Goal: Communication & Community: Share content

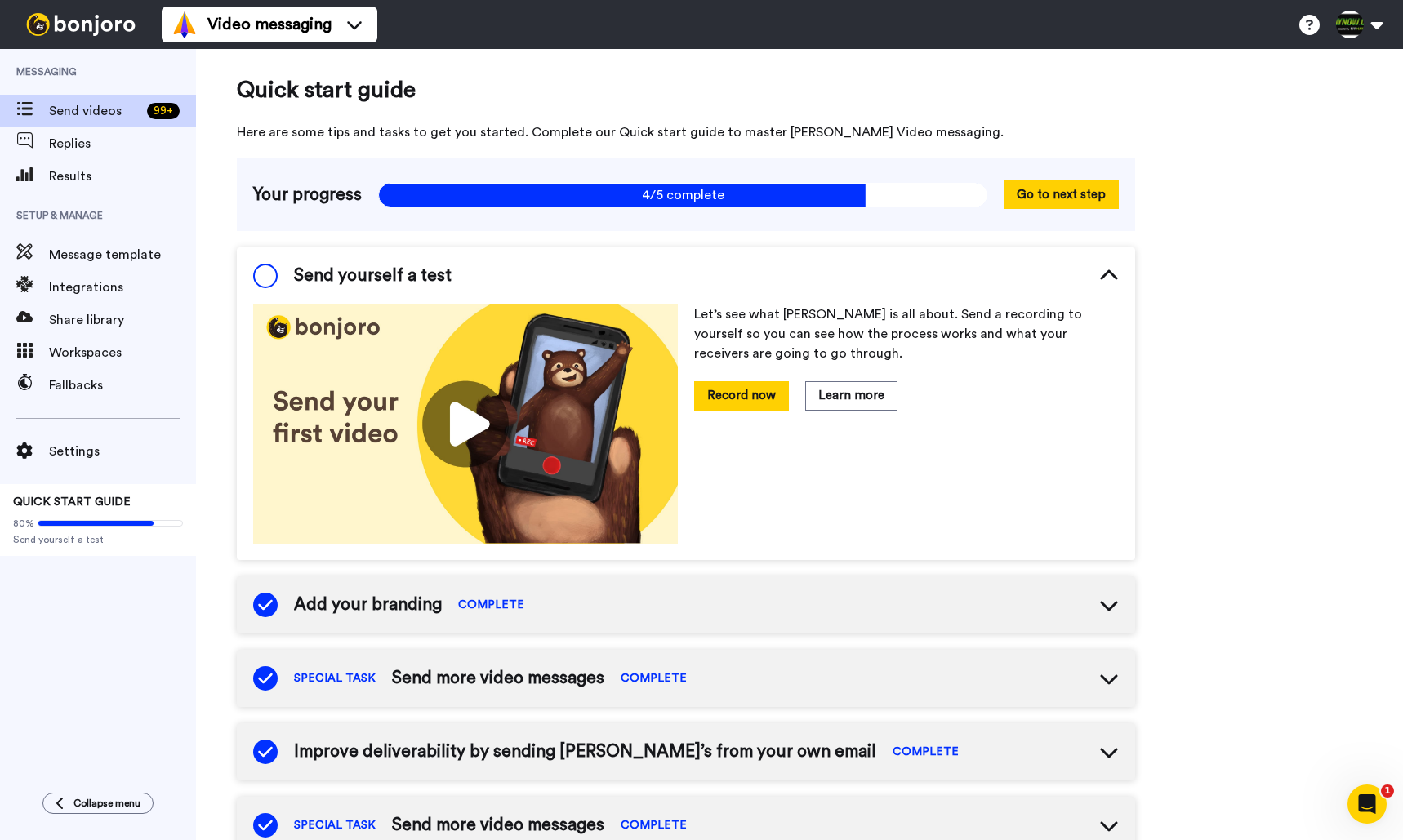
click at [84, 120] on span "Send videos" at bounding box center [94, 111] width 91 height 20
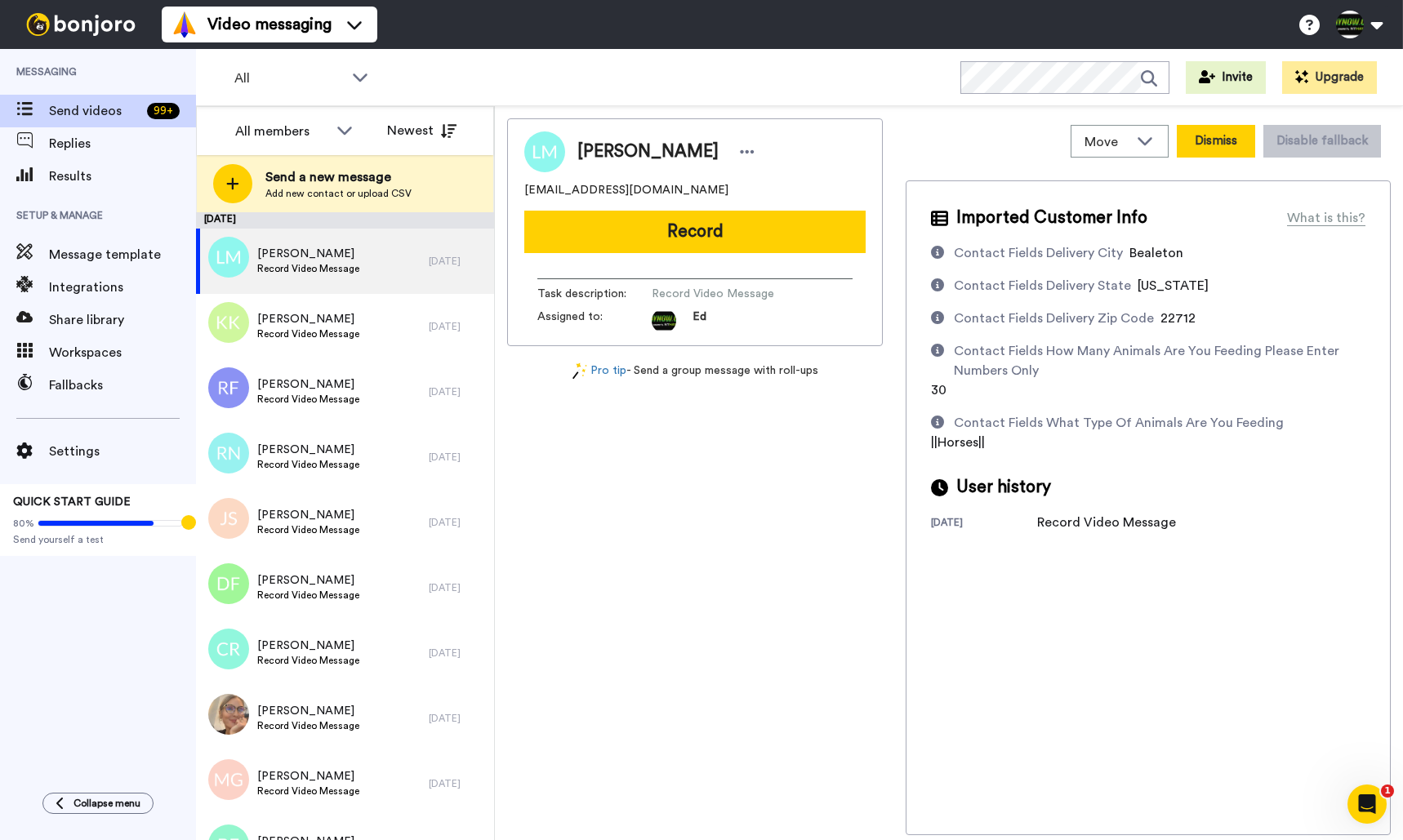
click at [1209, 148] on button "Dismiss" at bounding box center [1216, 140] width 78 height 32
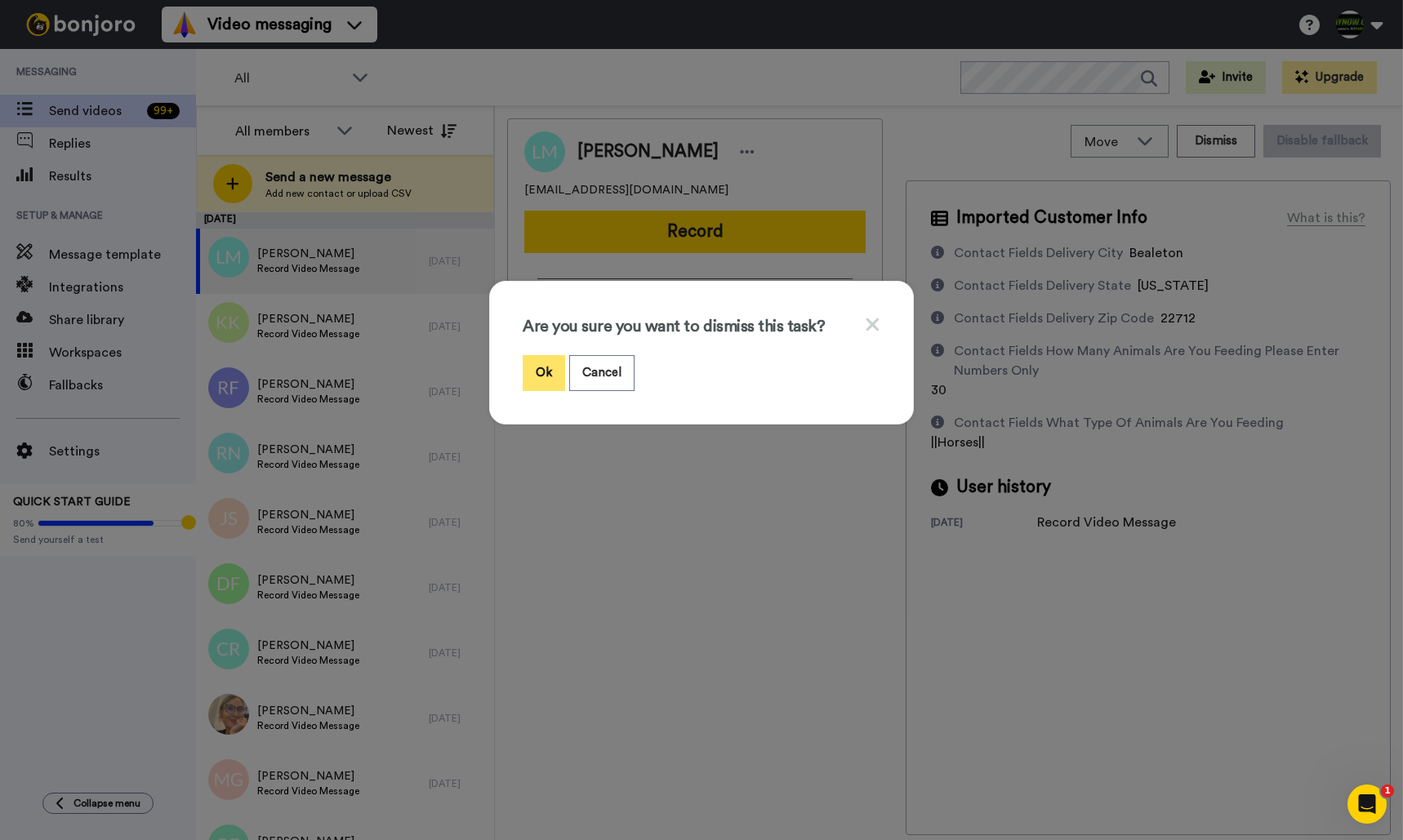
click at [554, 360] on button "Ok" at bounding box center [543, 372] width 42 height 35
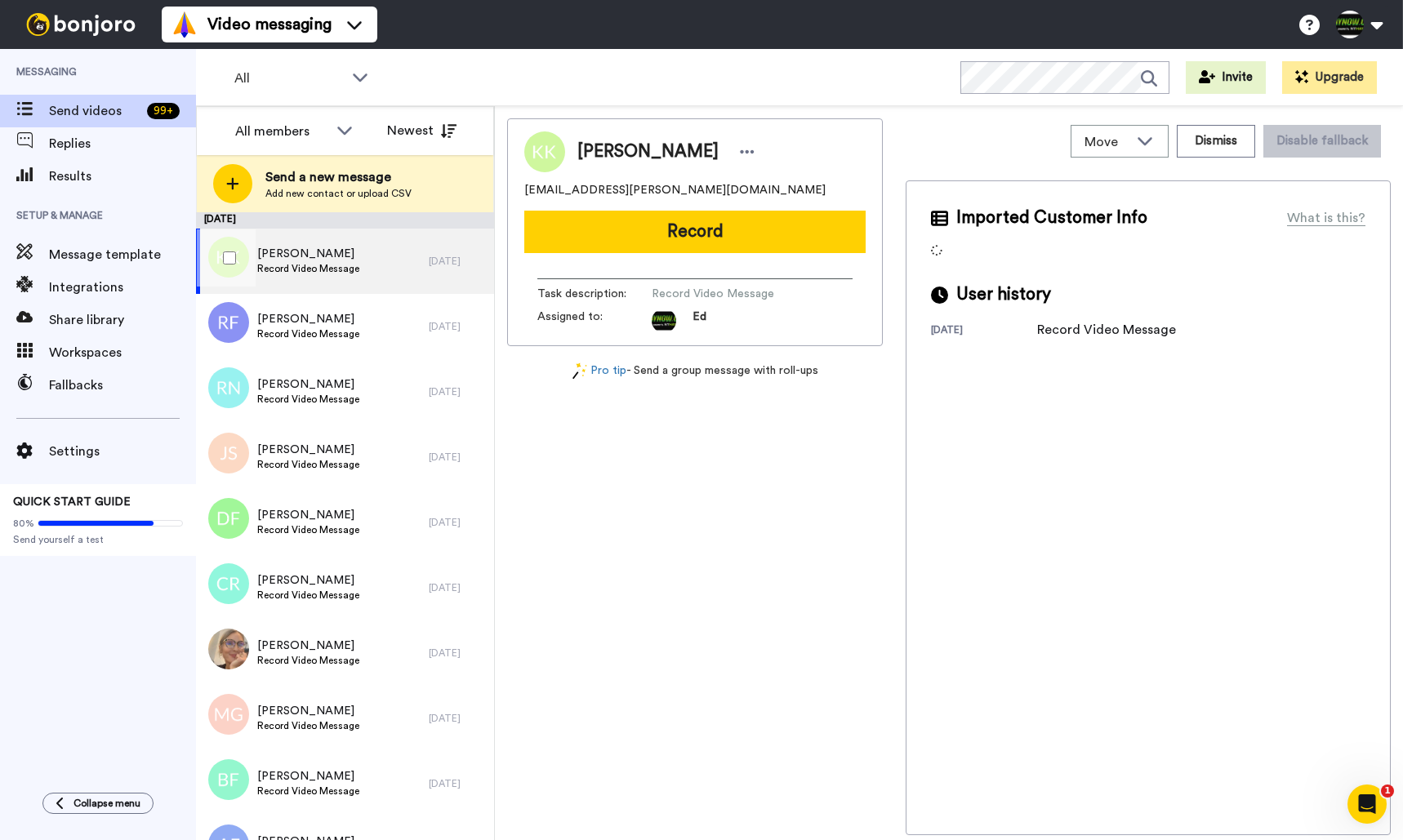
click at [328, 252] on span "Keira Kosmowski" at bounding box center [308, 254] width 102 height 17
click at [369, 269] on div "Keira Kosmowski Record Video Message" at bounding box center [312, 261] width 232 height 66
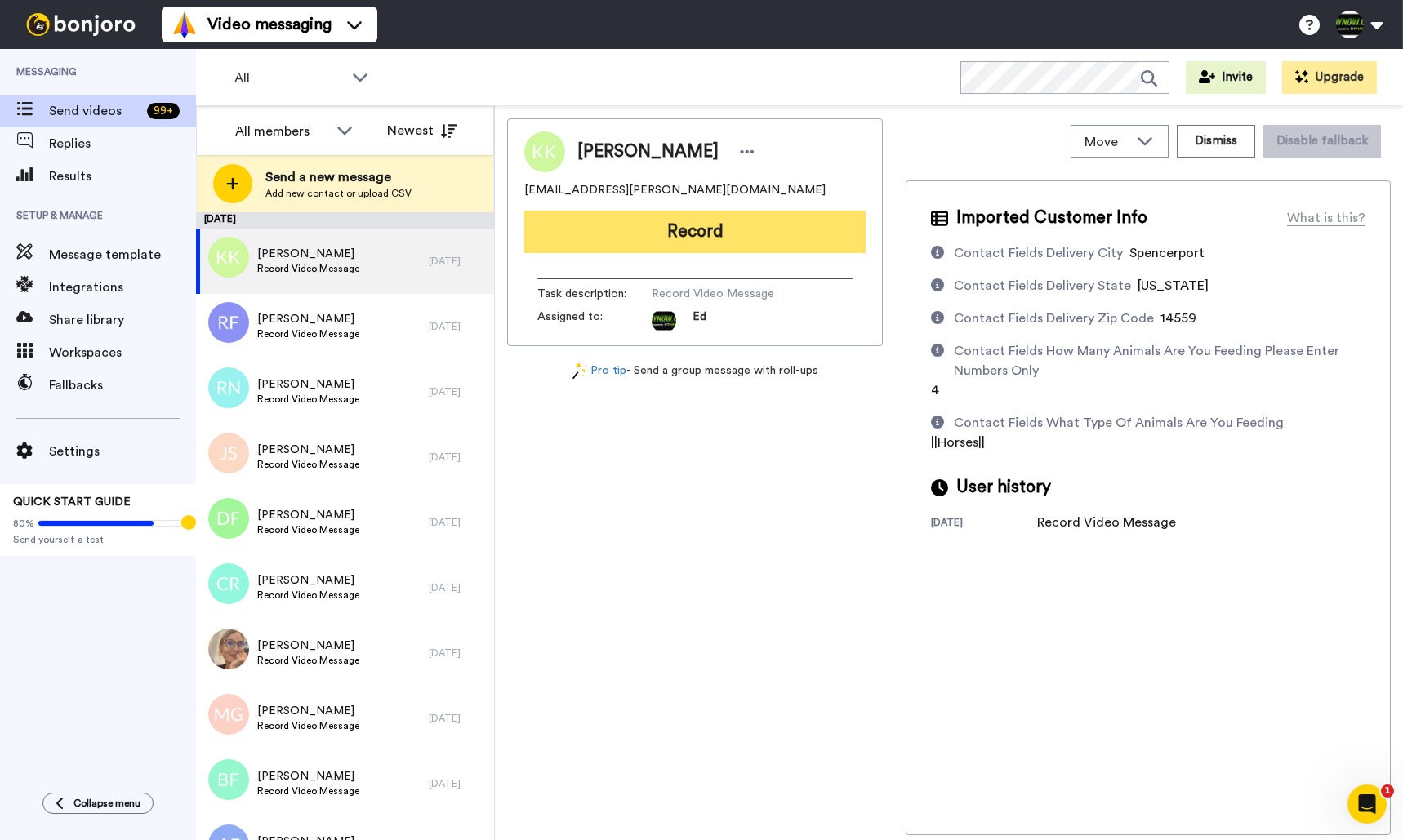
click at [732, 233] on button "Record" at bounding box center [695, 231] width 341 height 42
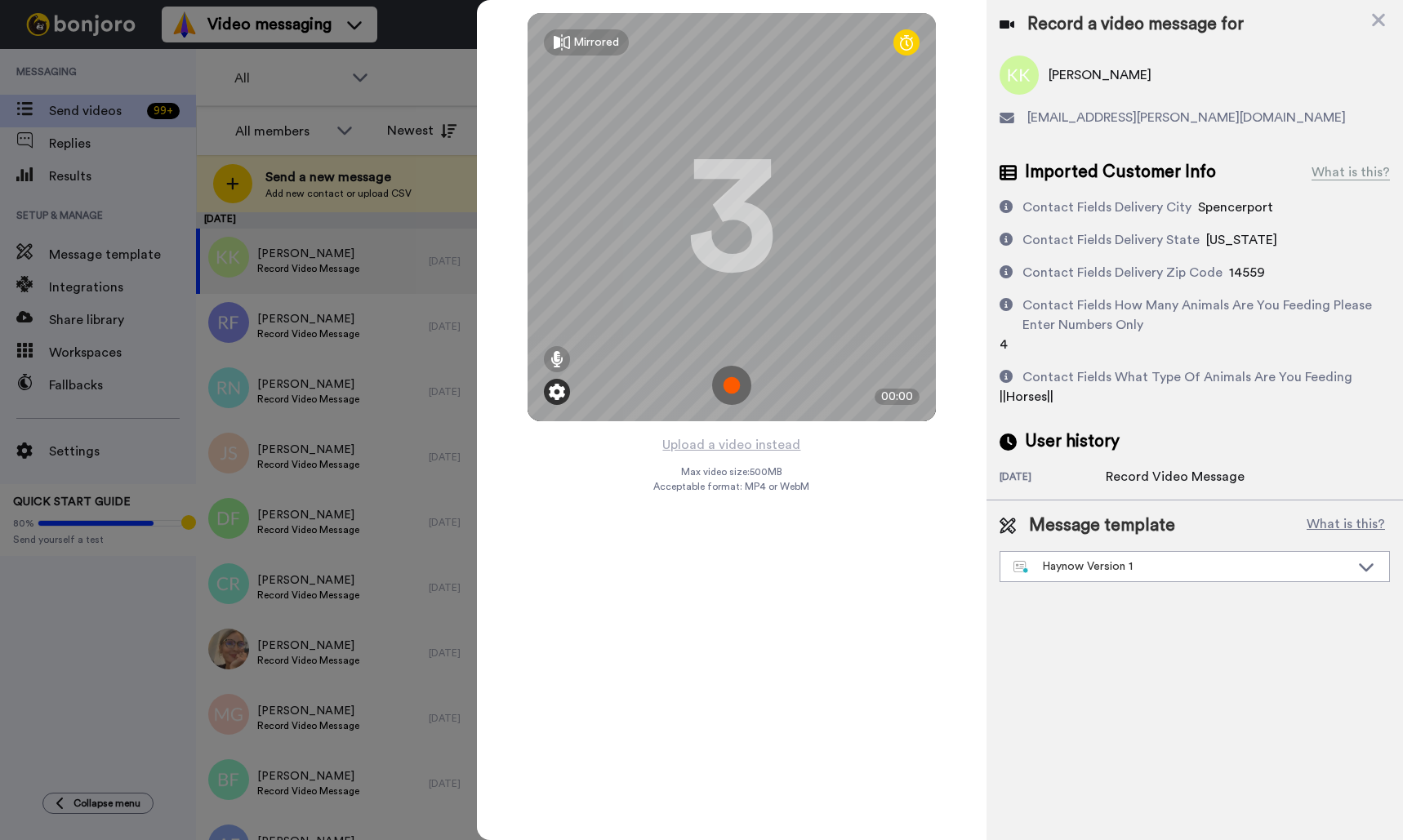
click at [559, 388] on img at bounding box center [557, 391] width 17 height 17
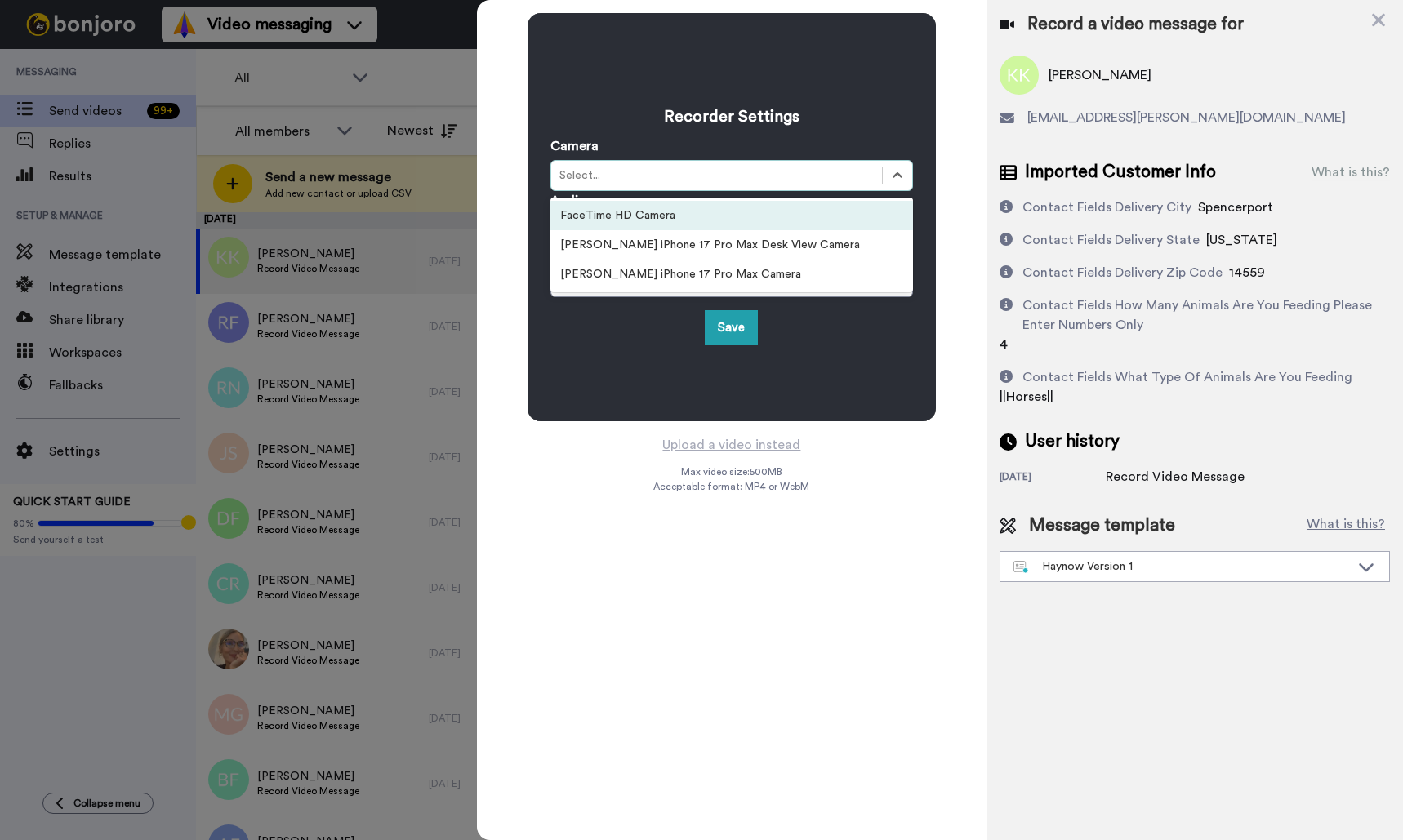
click at [673, 175] on div "Select..." at bounding box center [716, 175] width 315 height 17
click at [676, 213] on div "FaceTime HD Camera" at bounding box center [731, 216] width 363 height 29
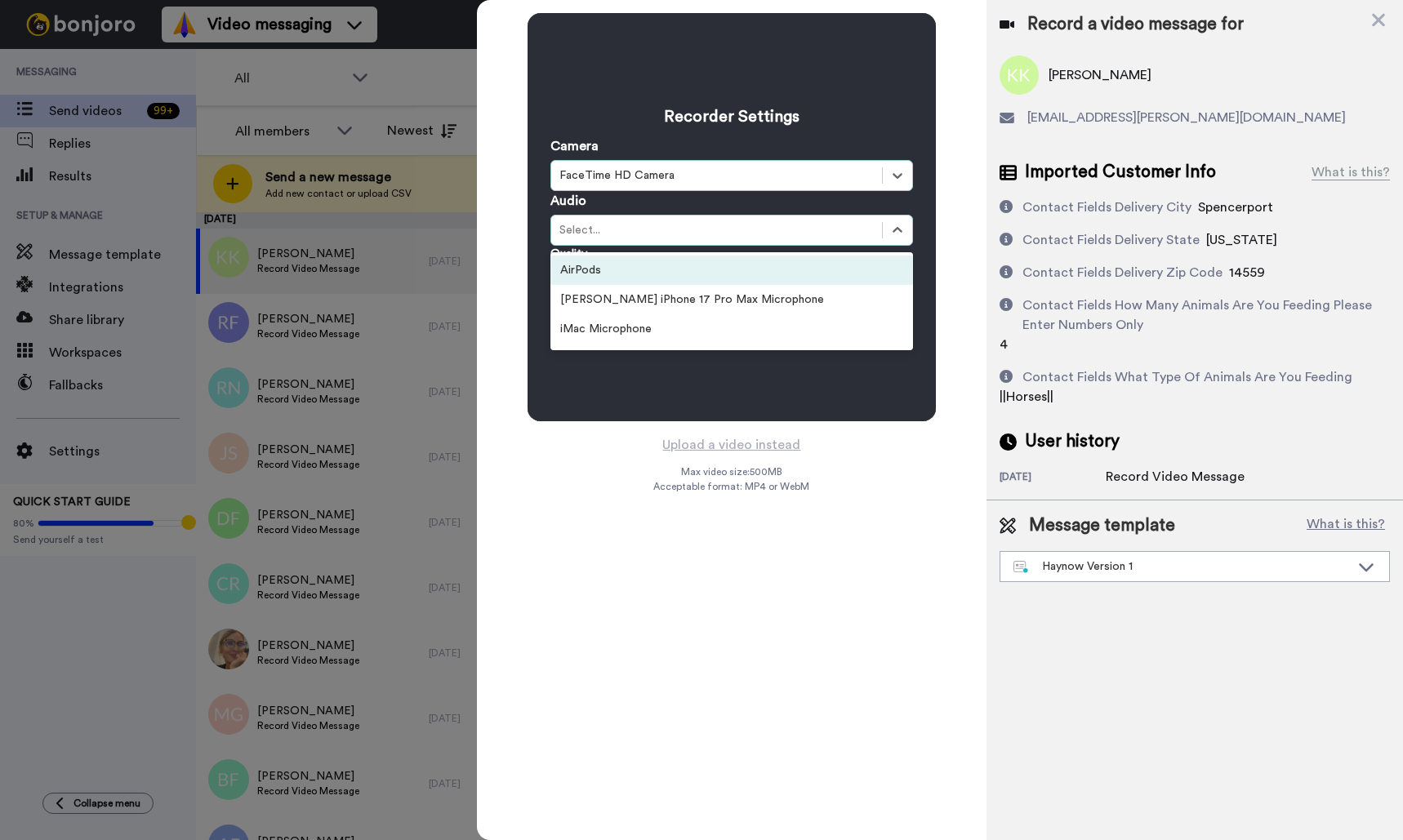
click at [697, 272] on div "AirPods" at bounding box center [731, 271] width 363 height 29
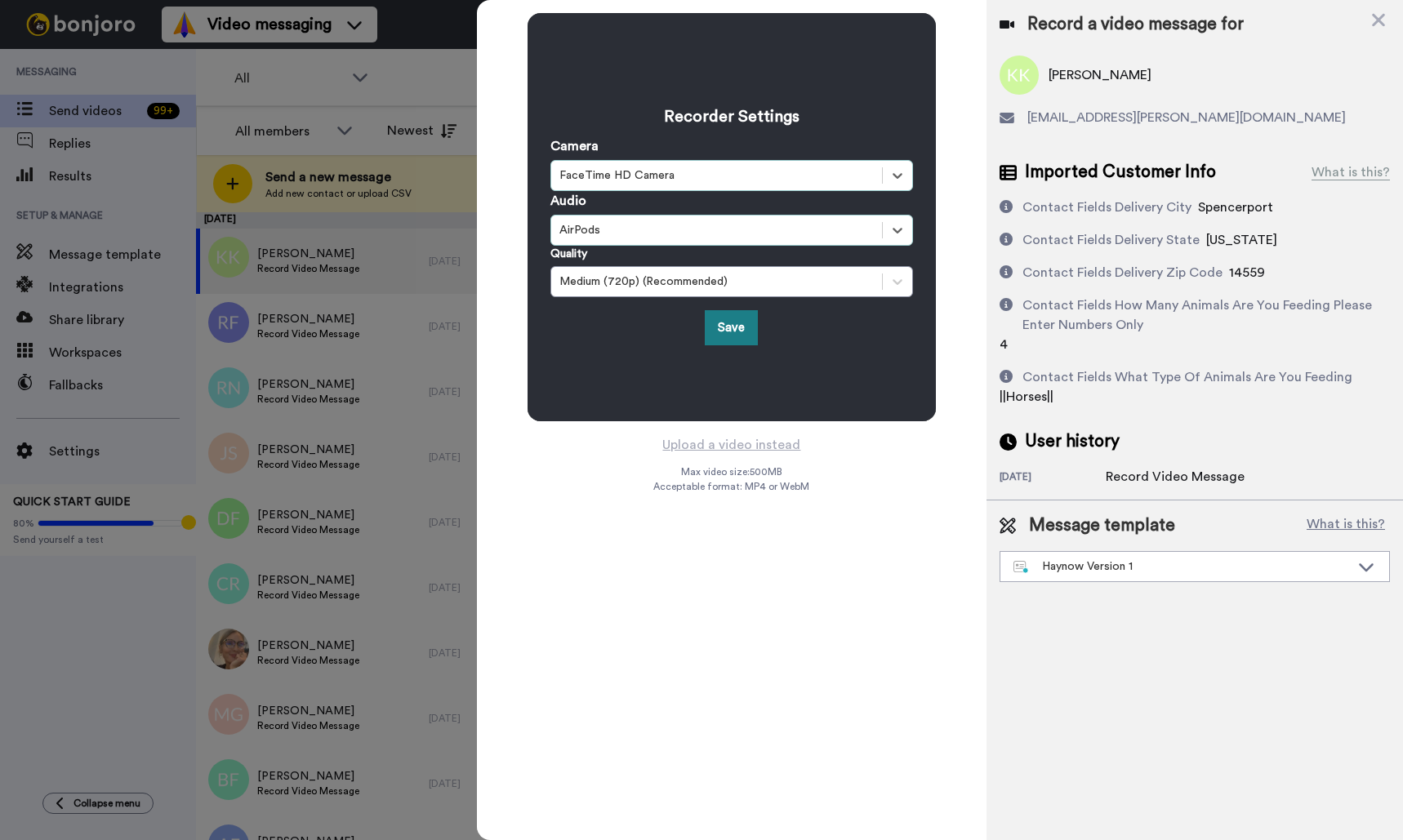
click at [729, 327] on button "Save" at bounding box center [731, 327] width 53 height 35
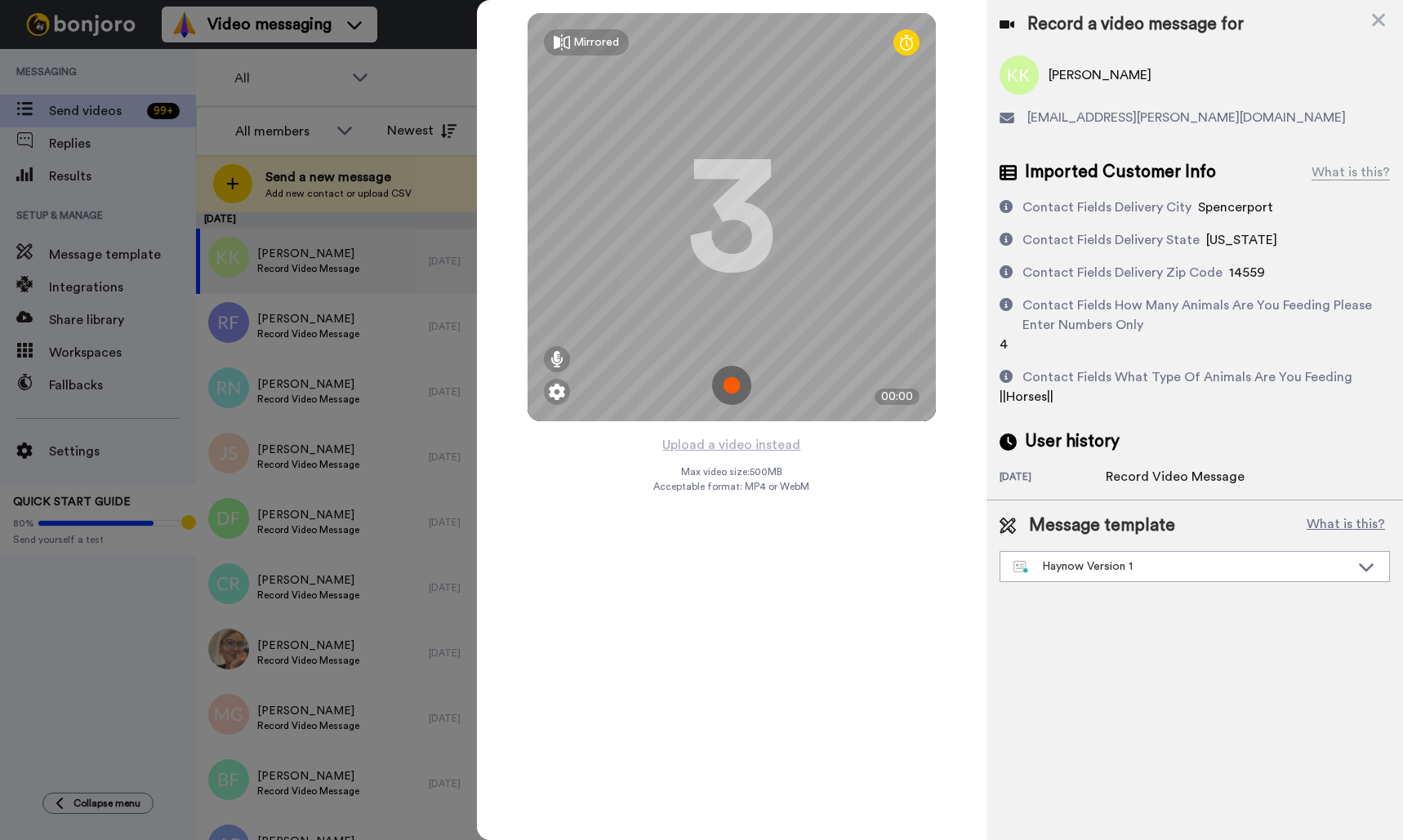
click at [726, 387] on img at bounding box center [731, 385] width 39 height 39
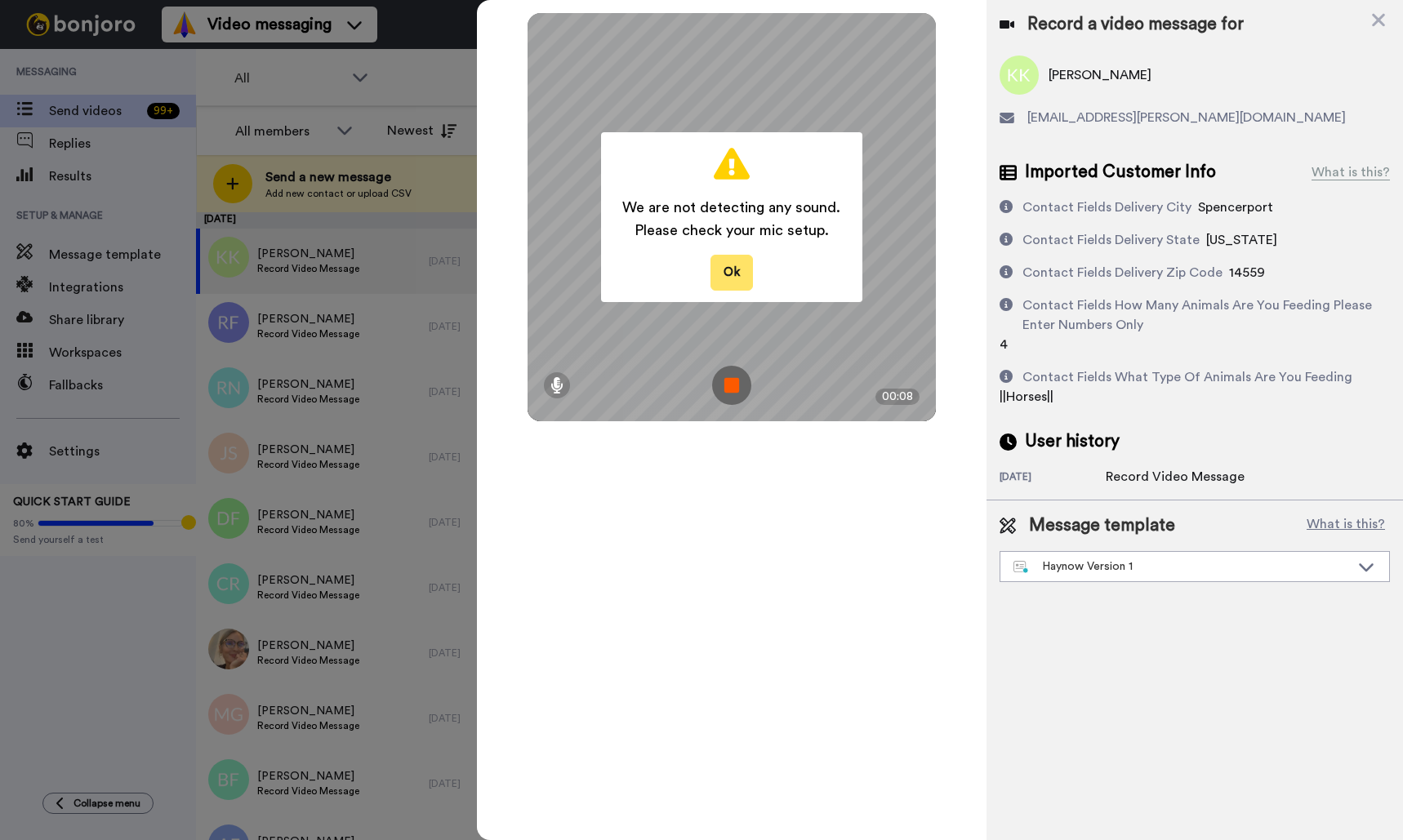
click at [739, 272] on button "Ok" at bounding box center [731, 272] width 42 height 35
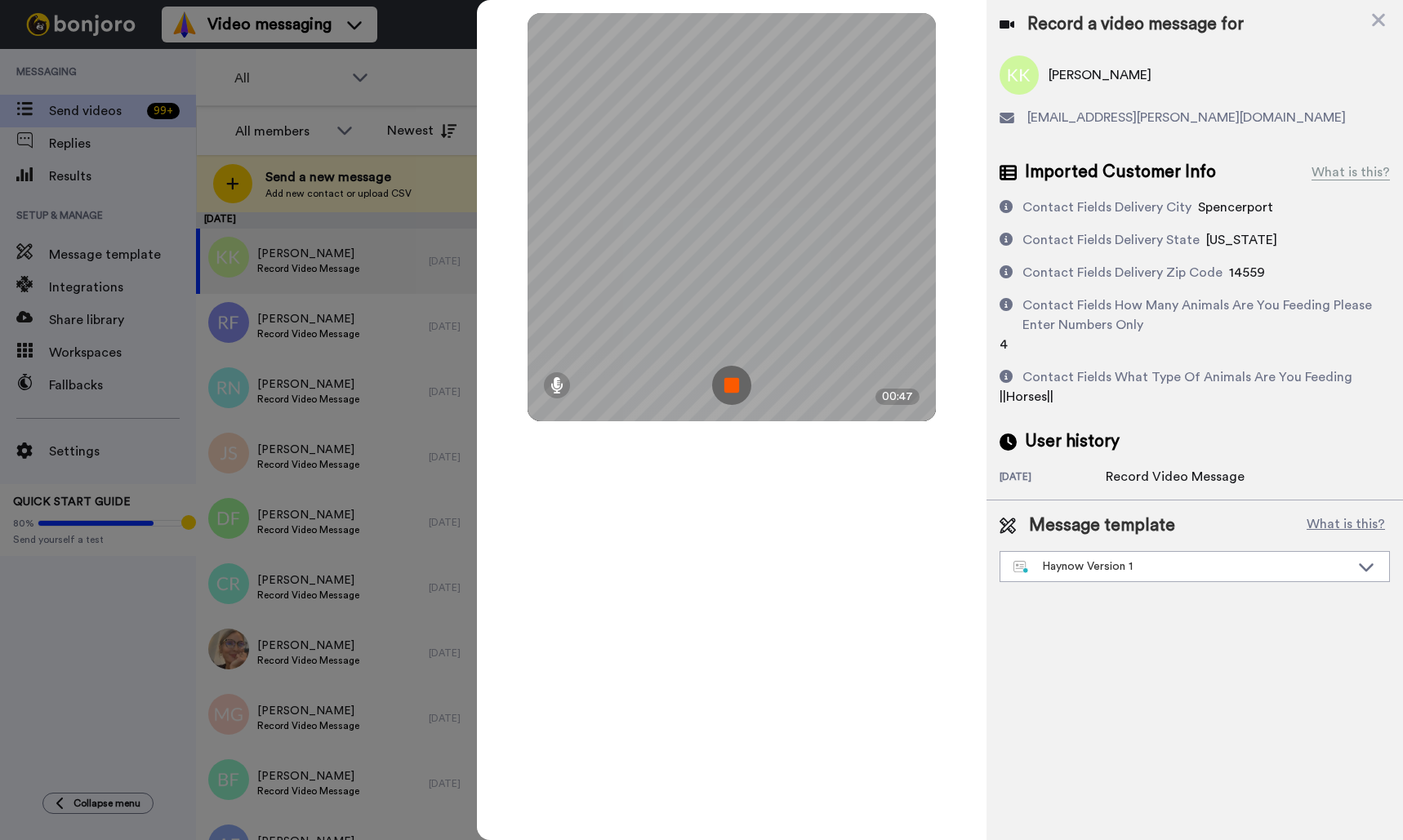
click at [734, 383] on img at bounding box center [731, 385] width 39 height 39
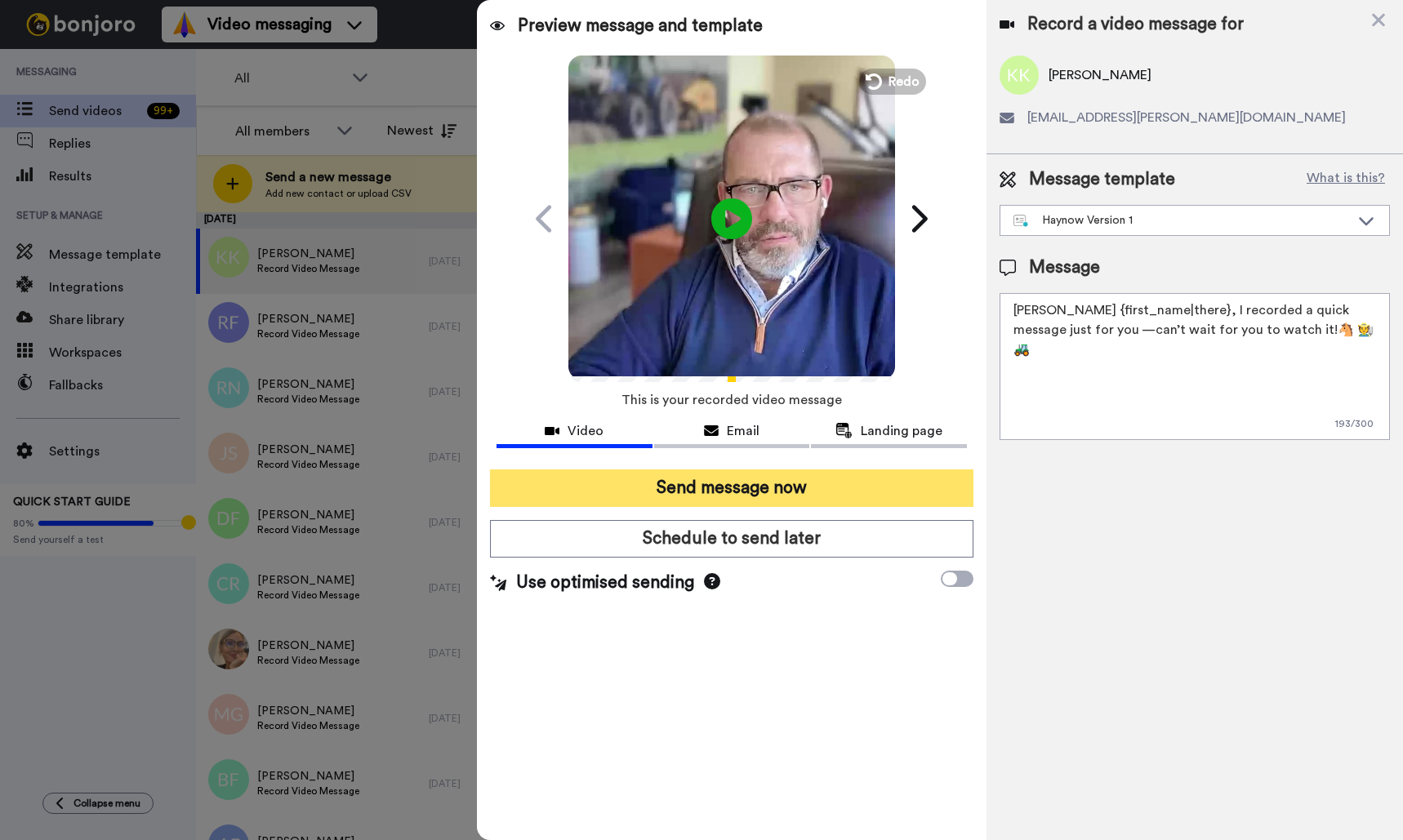
click at [872, 482] on button "Send message now" at bounding box center [731, 488] width 483 height 37
